Goal: Transaction & Acquisition: Purchase product/service

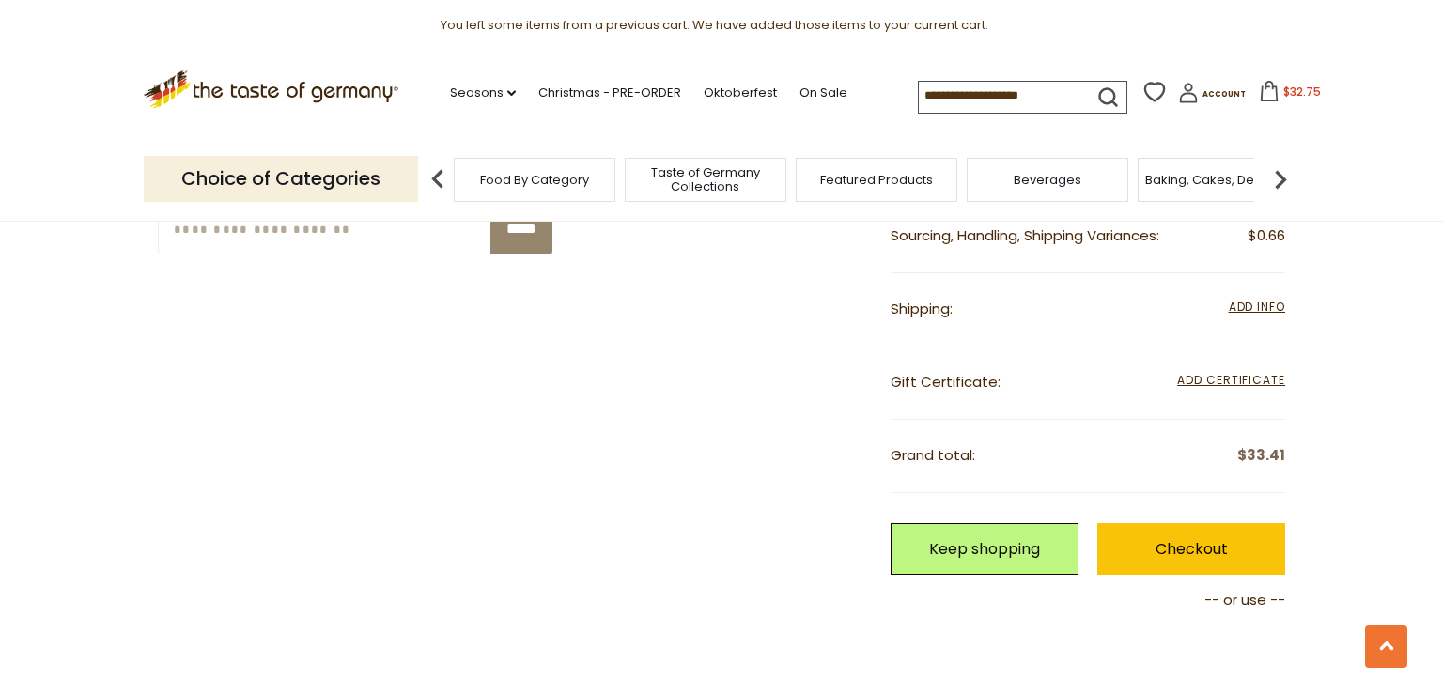
scroll to position [794, 0]
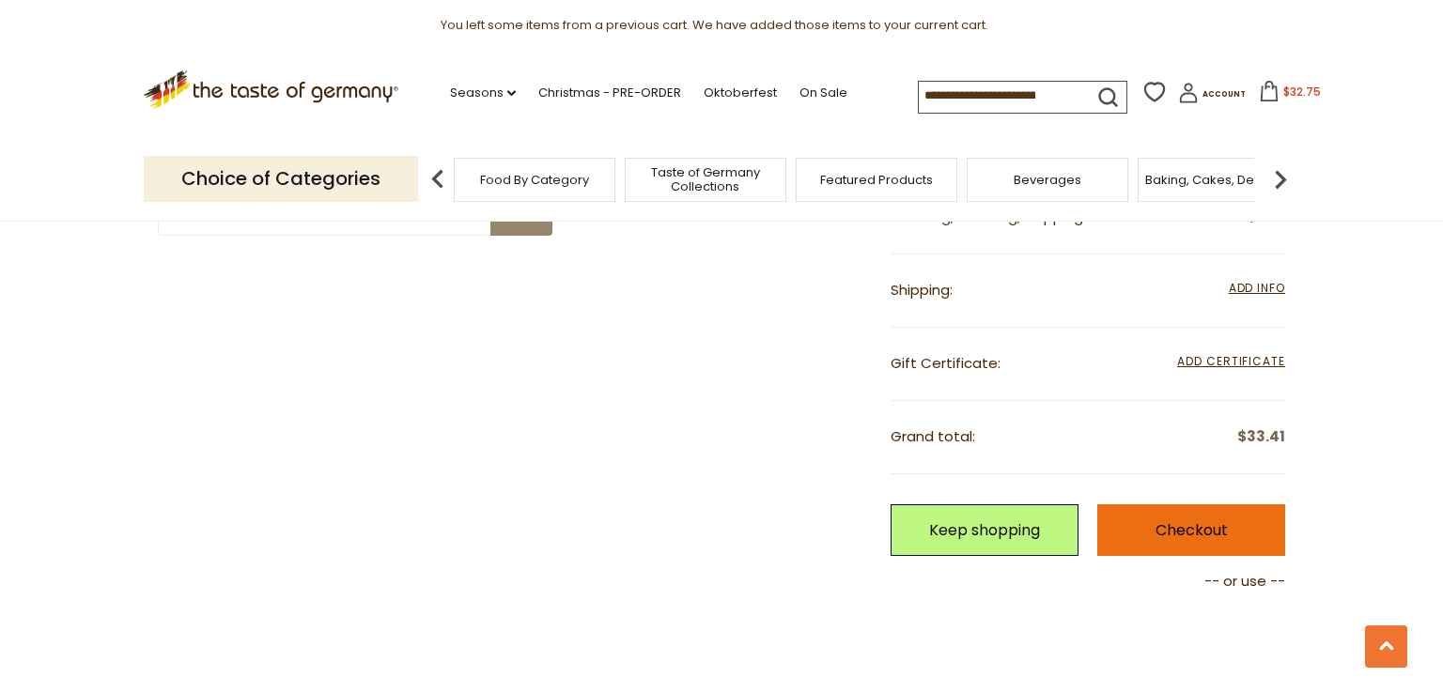
click at [1192, 514] on link "Checkout" at bounding box center [1191, 530] width 188 height 52
